Goal: Book appointment/travel/reservation

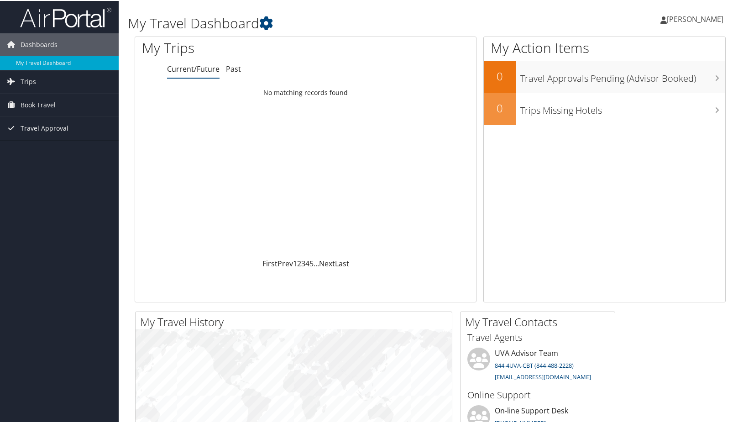
click at [52, 100] on span "Book Travel" at bounding box center [38, 104] width 35 height 23
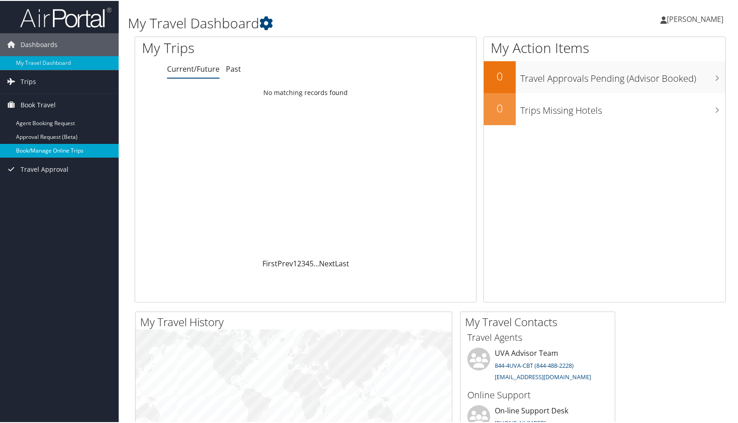
click at [56, 146] on link "Book/Manage Online Trips" at bounding box center [59, 150] width 119 height 14
